Goal: Information Seeking & Learning: Learn about a topic

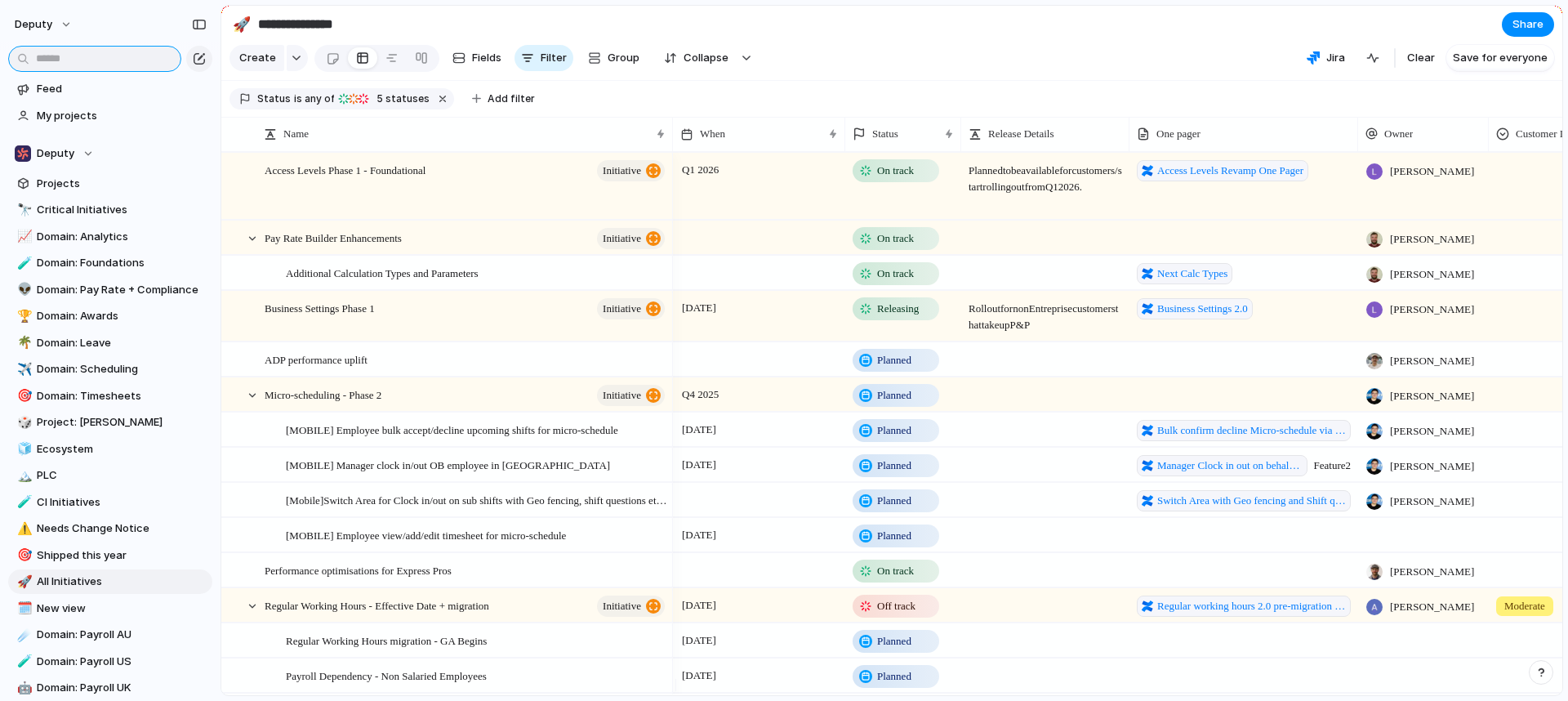
click at [71, 51] on input "text" at bounding box center [94, 58] width 173 height 26
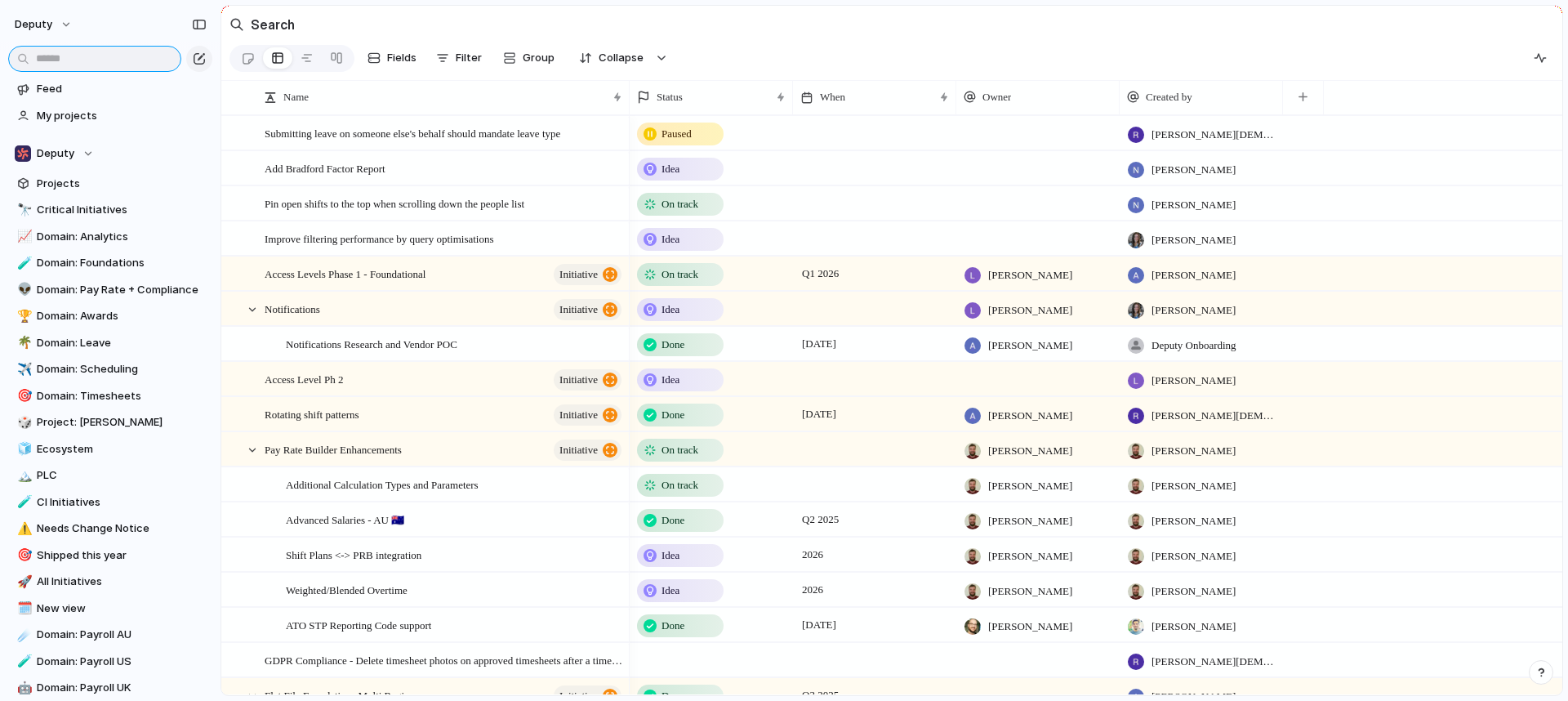
click at [90, 56] on input "text" at bounding box center [94, 58] width 173 height 26
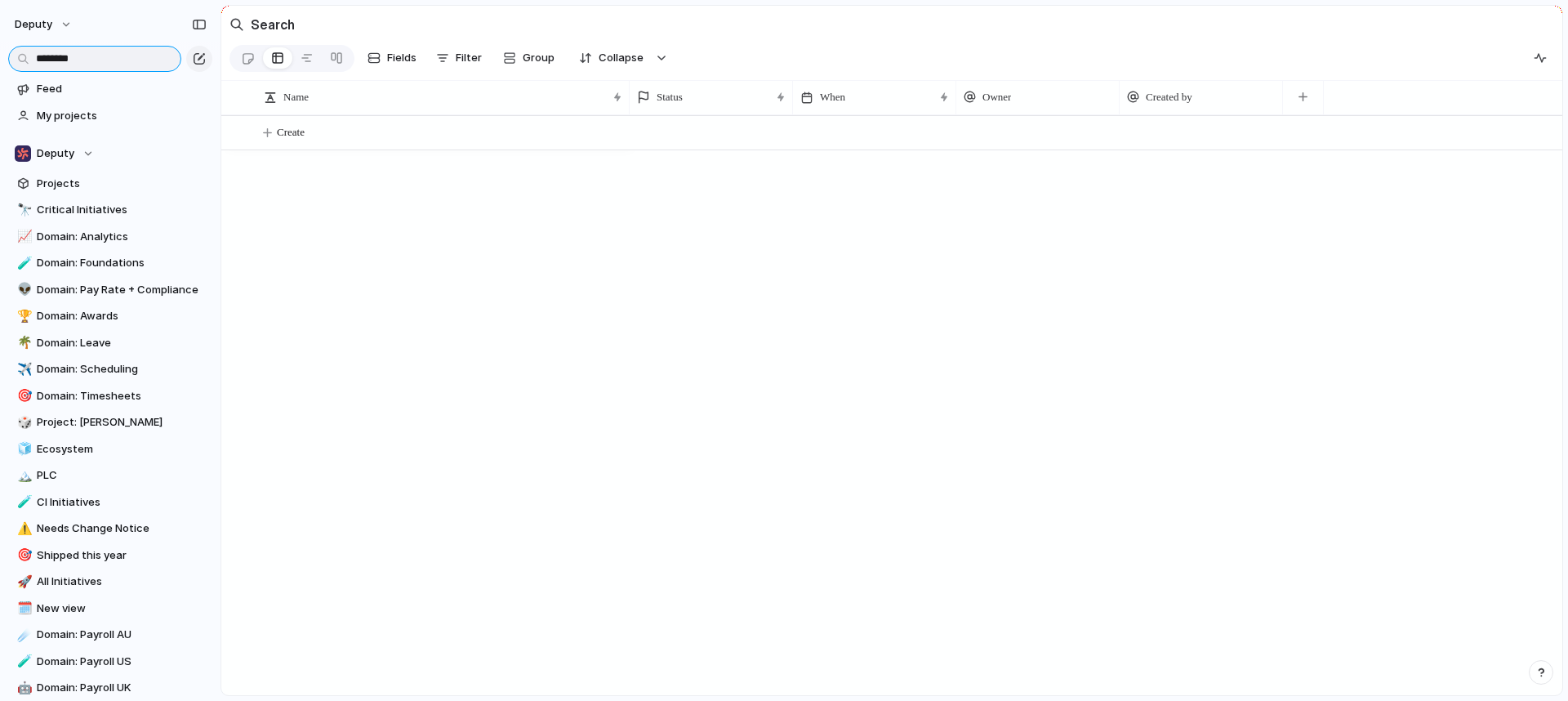
drag, startPoint x: 124, startPoint y: 65, endPoint x: -53, endPoint y: 60, distance: 177.1
click at [0, 60] on html "deputy ******** Feed My projects Deputy Projects 🔭 Critical Initiatives 📈 Domai…" at bounding box center [784, 350] width 1568 height 701
type input "********"
click at [86, 156] on div "Deputy" at bounding box center [54, 153] width 80 height 16
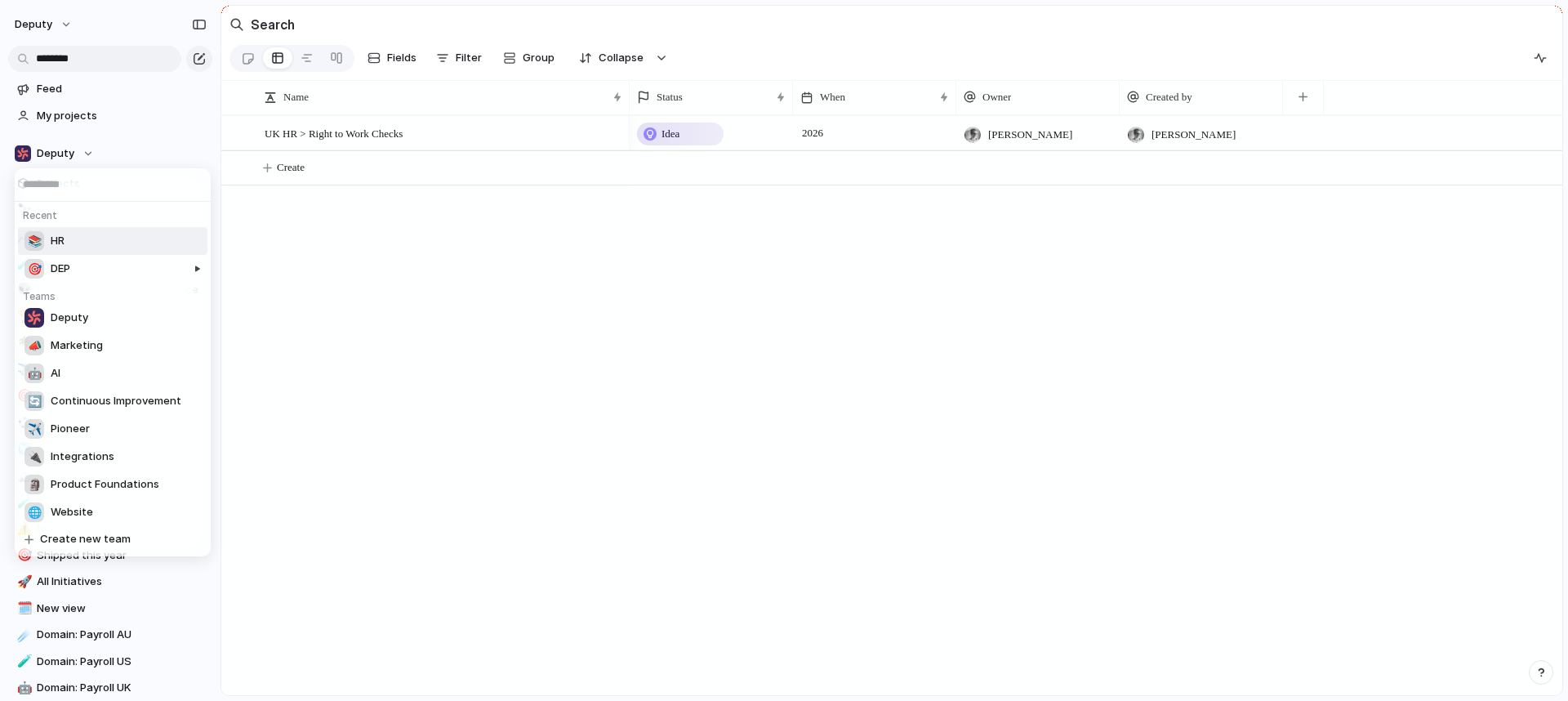
click at [151, 246] on li "📚 HR" at bounding box center [113, 241] width 190 height 28
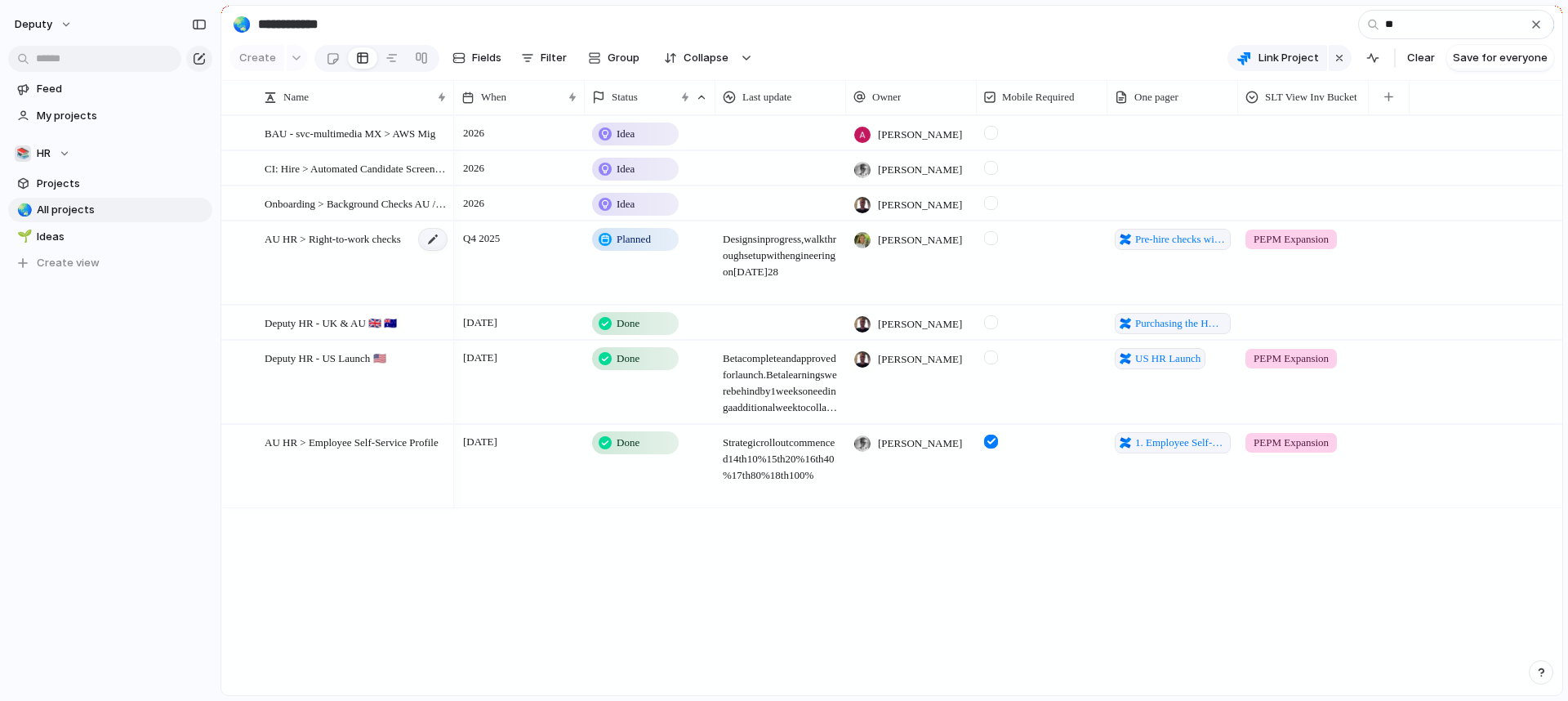
type input "**"
click at [424, 250] on div at bounding box center [432, 240] width 28 height 21
click at [354, 277] on div "AU HR > Right-to-work checks" at bounding box center [356, 263] width 183 height 82
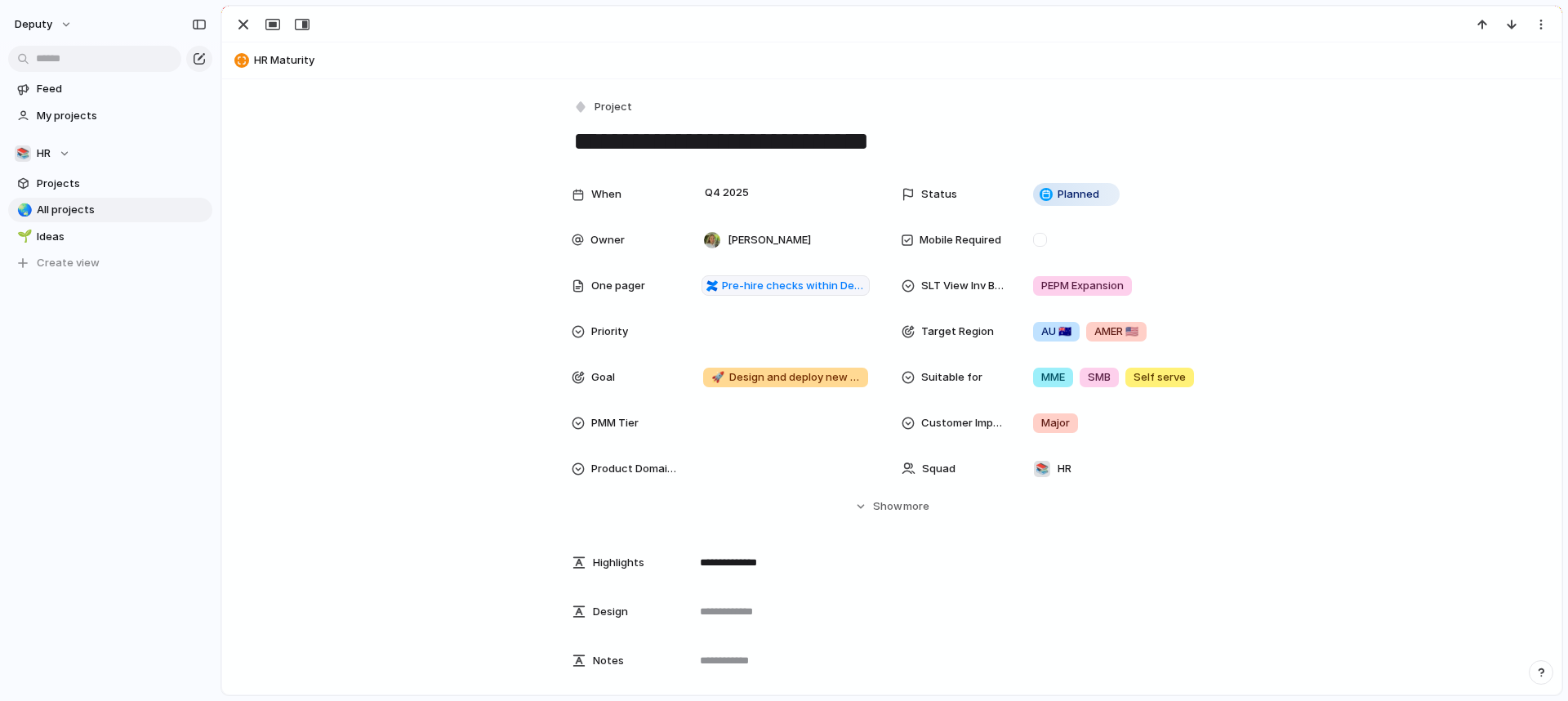
click at [529, 290] on div "When Q4 2025 Status Planned Owner [PERSON_NAME] Mobile Required One pager Pre-h…" at bounding box center [891, 346] width 1300 height 337
click at [238, 29] on div "button" at bounding box center [243, 24] width 20 height 20
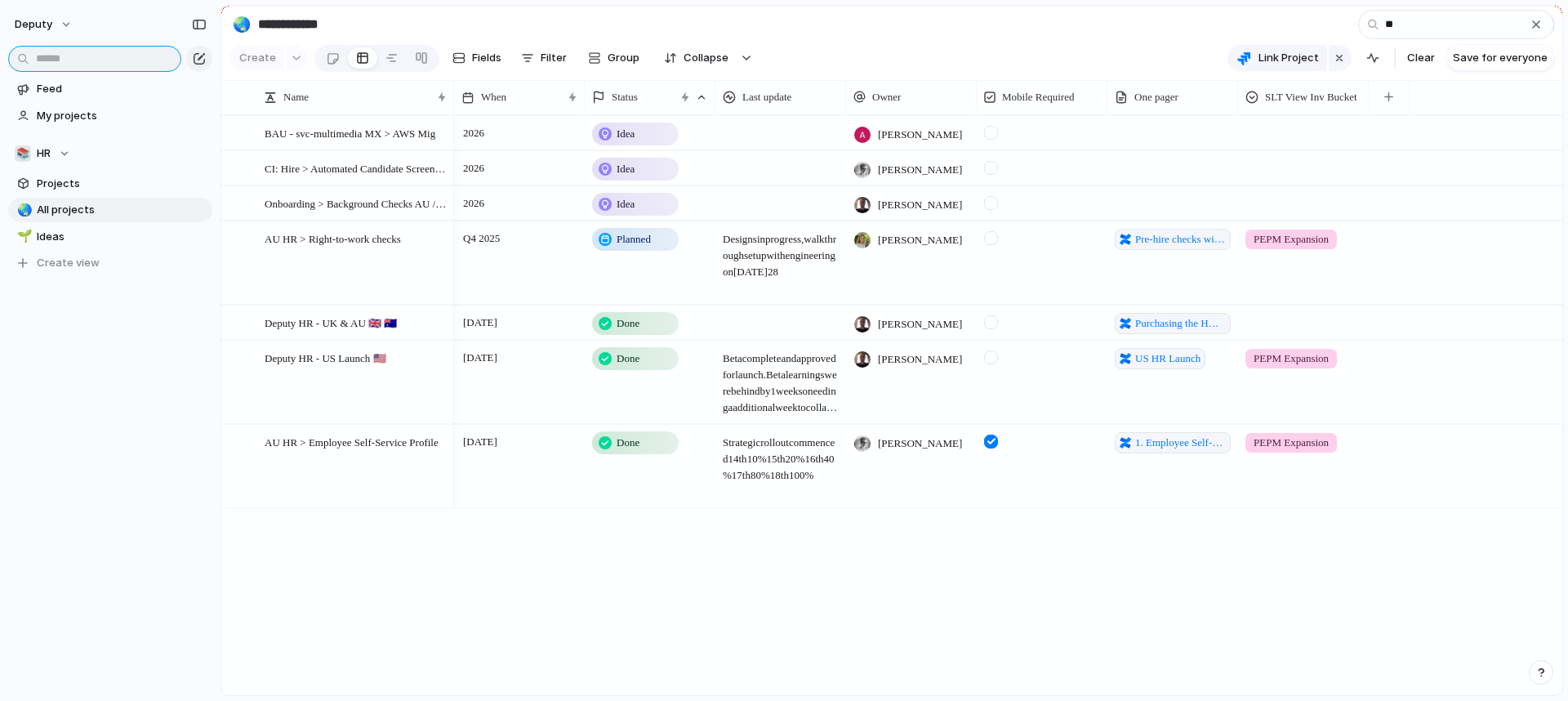
click at [124, 61] on input "text" at bounding box center [94, 58] width 173 height 26
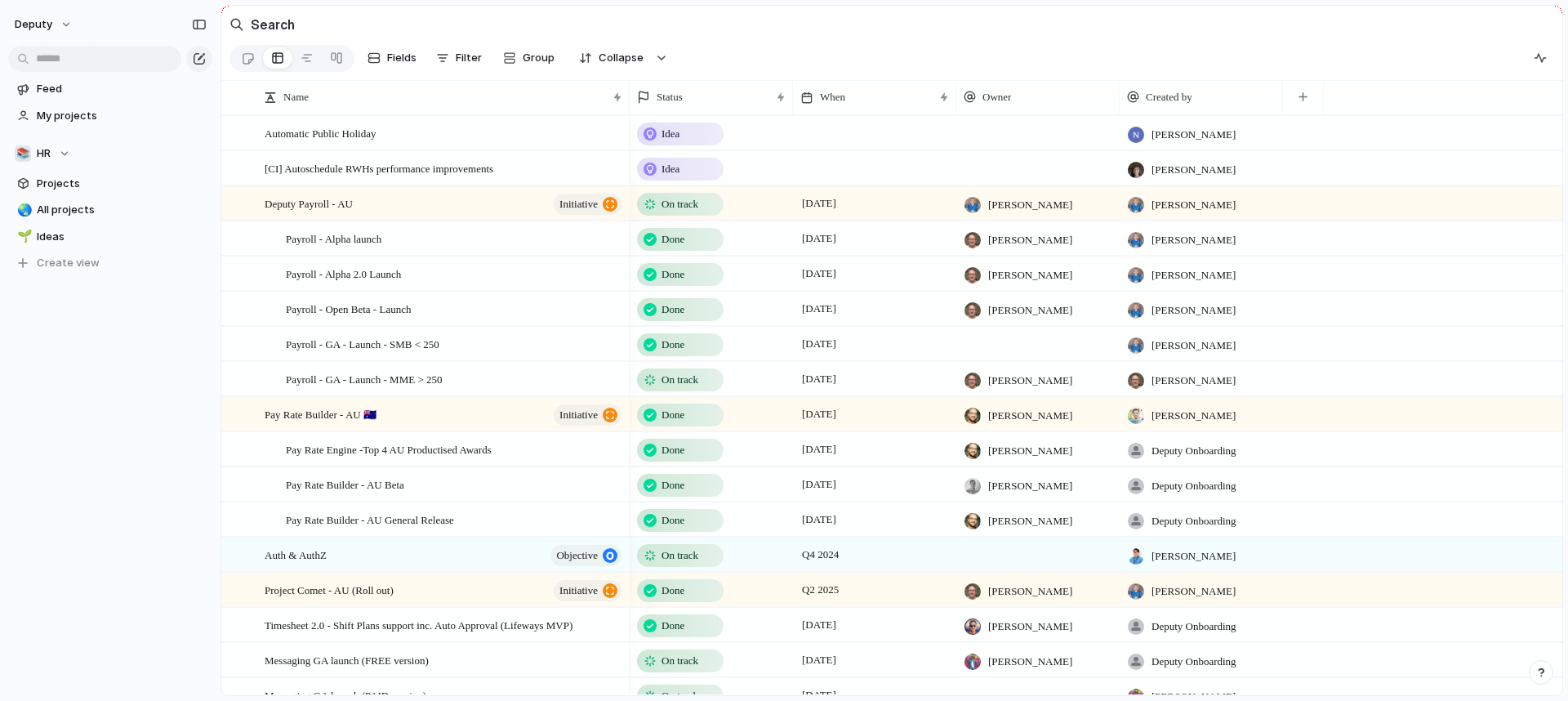
click at [1173, 37] on section "Search" at bounding box center [891, 23] width 1341 height 37
click at [55, 154] on div "📚 HR" at bounding box center [42, 153] width 55 height 16
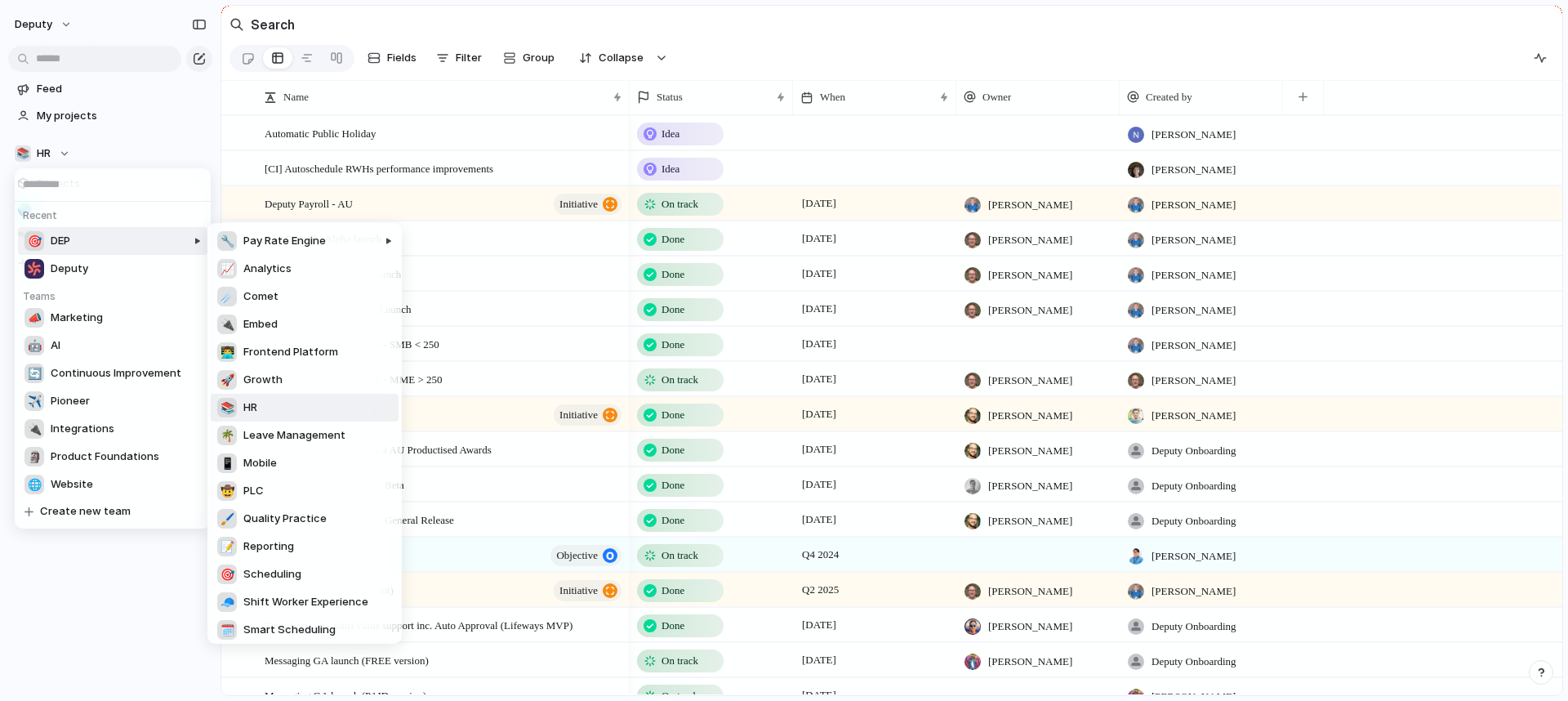
click at [260, 403] on li "📚 HR" at bounding box center [304, 407] width 188 height 28
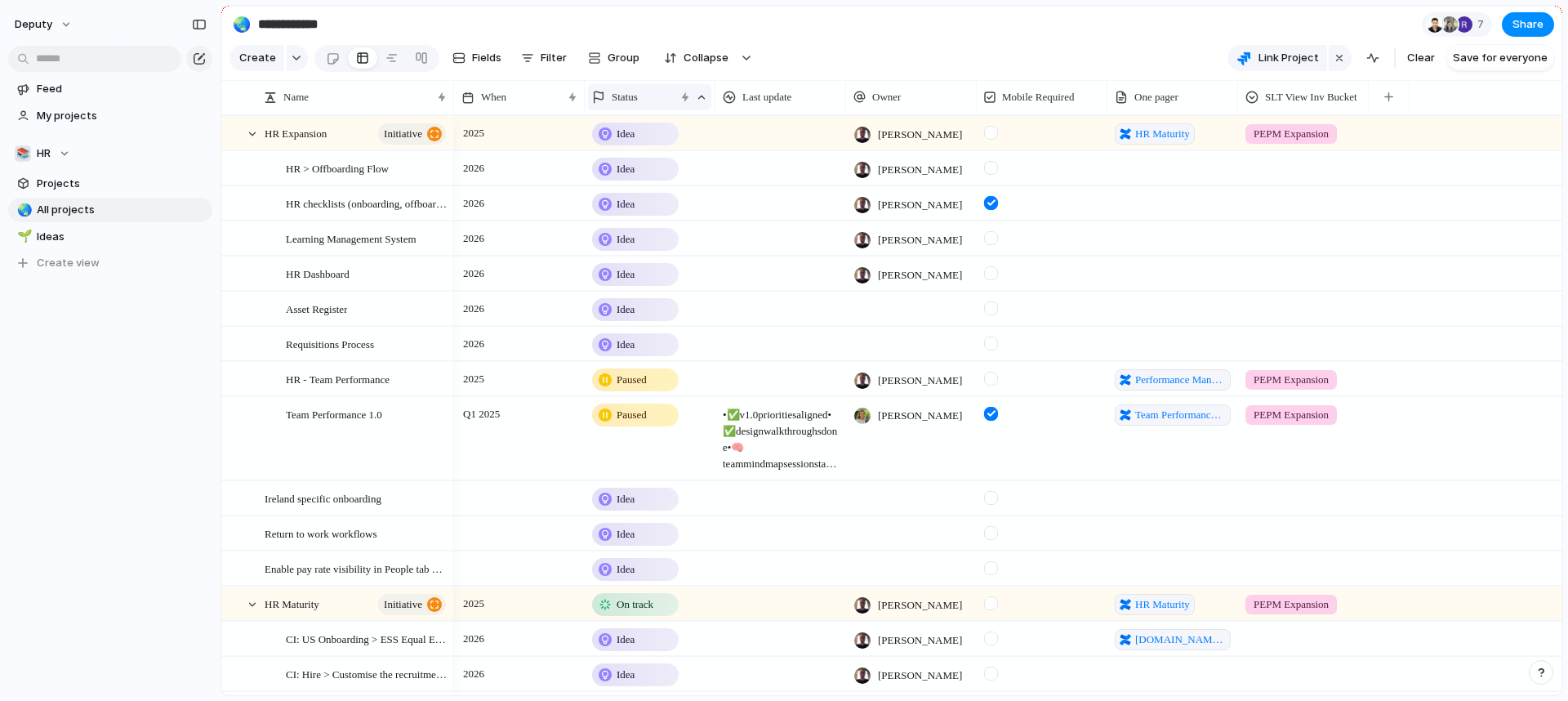
click at [652, 106] on div "Status" at bounding box center [634, 97] width 82 height 16
drag, startPoint x: 695, startPoint y: 107, endPoint x: 703, endPoint y: 111, distance: 8.9
click at [695, 107] on div "Modify Hide Clear sort Sort descending" at bounding box center [784, 350] width 1568 height 701
click at [703, 103] on div at bounding box center [701, 97] width 12 height 12
click at [702, 107] on div "Modify Hide Clear sort Sort descending" at bounding box center [784, 350] width 1568 height 701
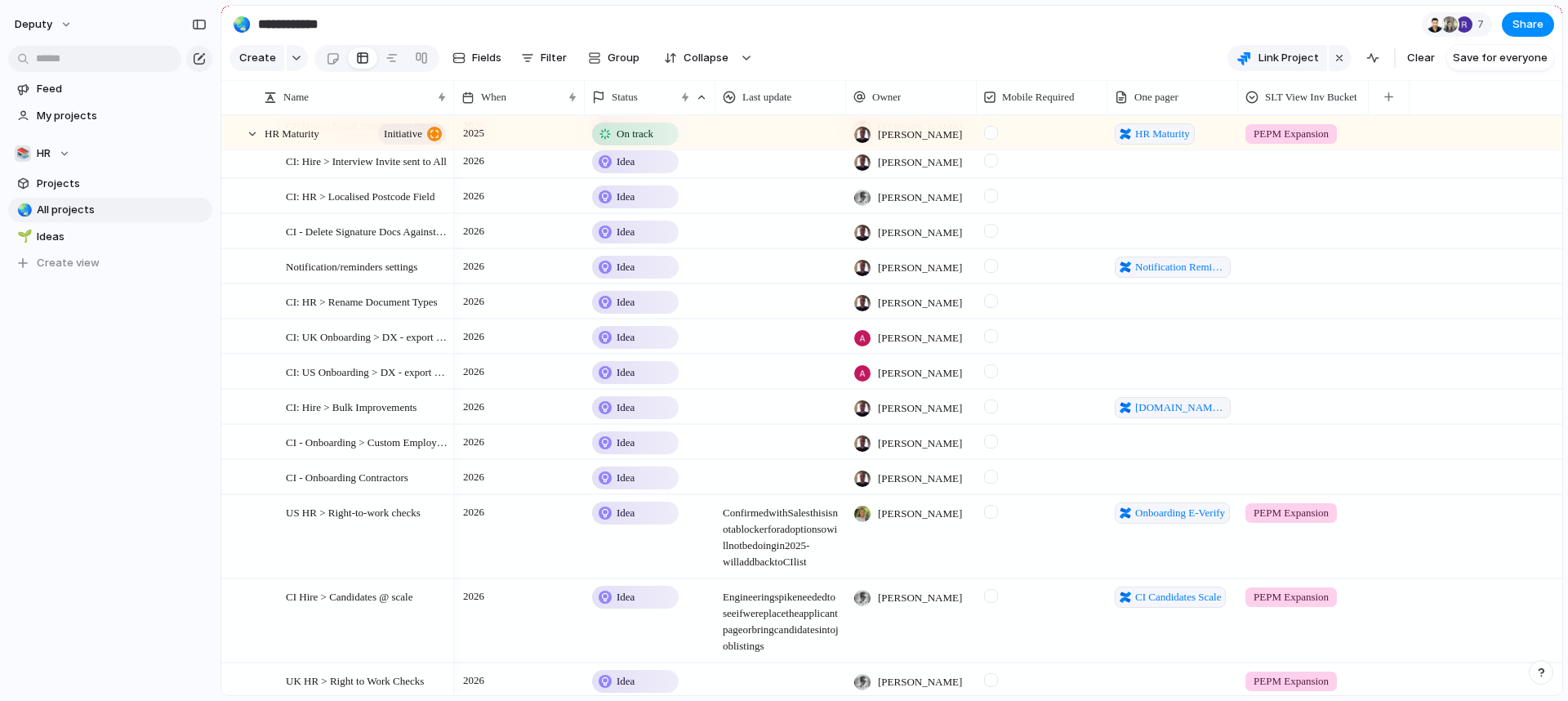
scroll to position [1787, 0]
